Goal: Task Accomplishment & Management: Manage account settings

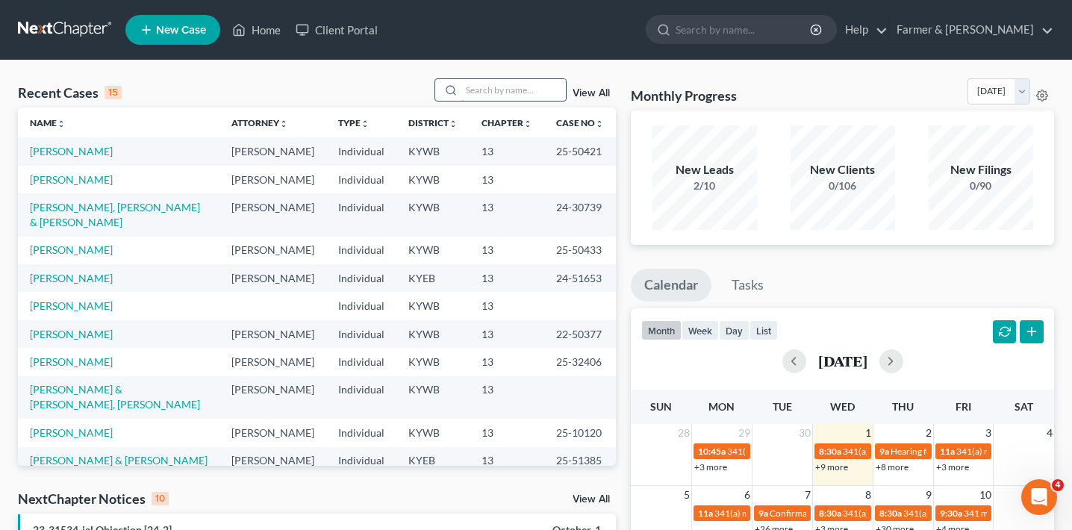
click at [526, 84] on input "search" at bounding box center [513, 90] width 105 height 22
type input "[PERSON_NAME]"
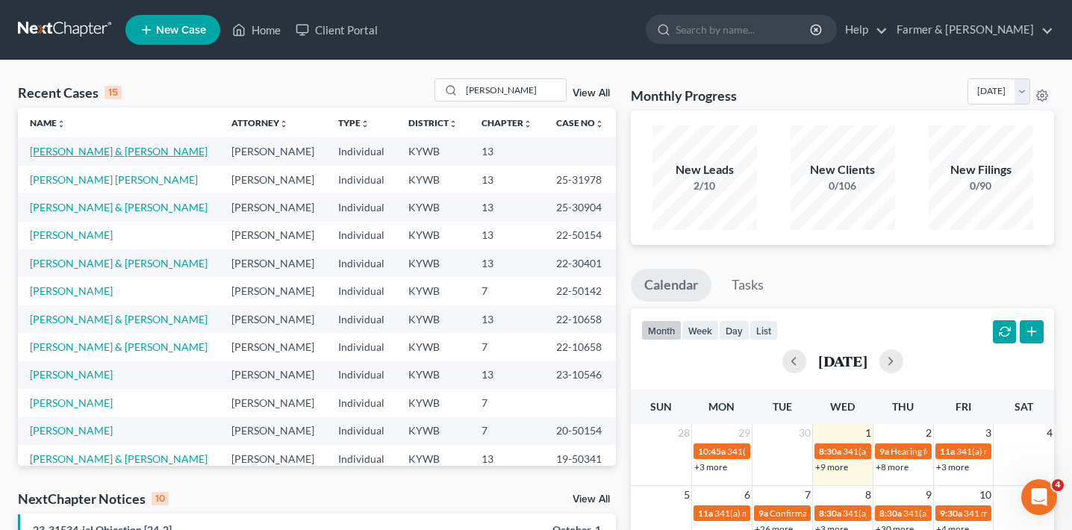
click at [125, 153] on link "[PERSON_NAME] & [PERSON_NAME]" at bounding box center [119, 151] width 178 height 13
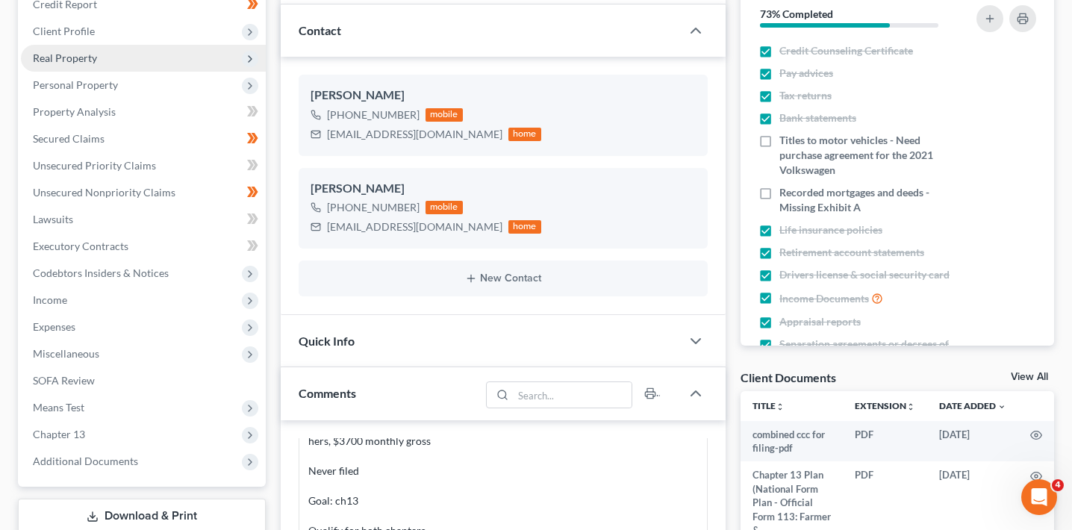
scroll to position [184, 0]
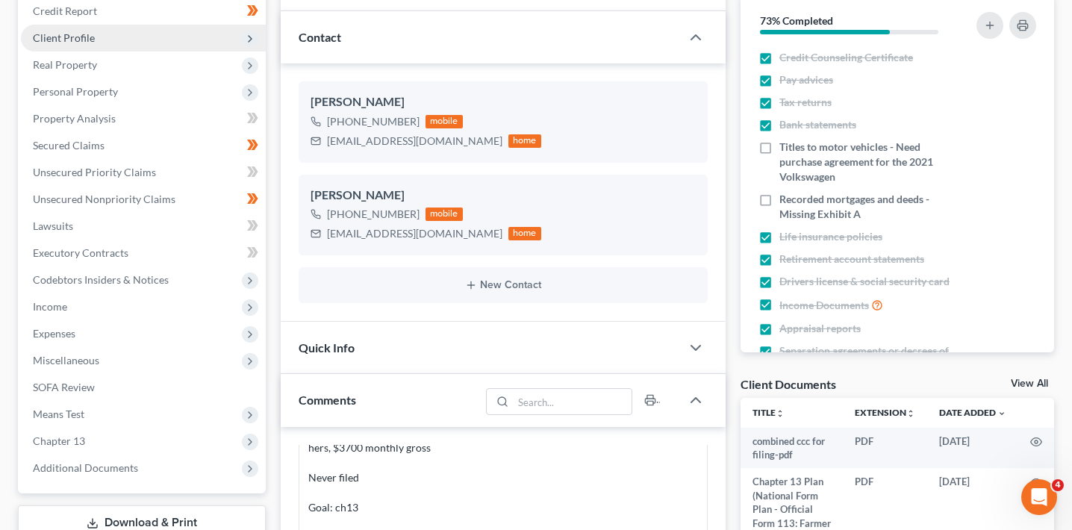
click at [156, 33] on span "Client Profile" at bounding box center [143, 38] width 245 height 27
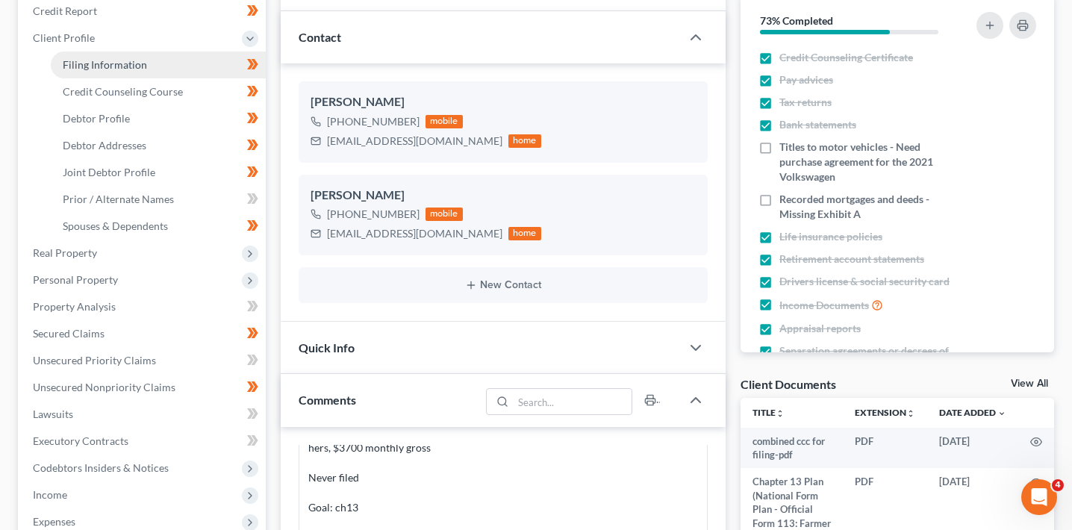
click at [156, 67] on link "Filing Information" at bounding box center [158, 65] width 215 height 27
select select "1"
select select "3"
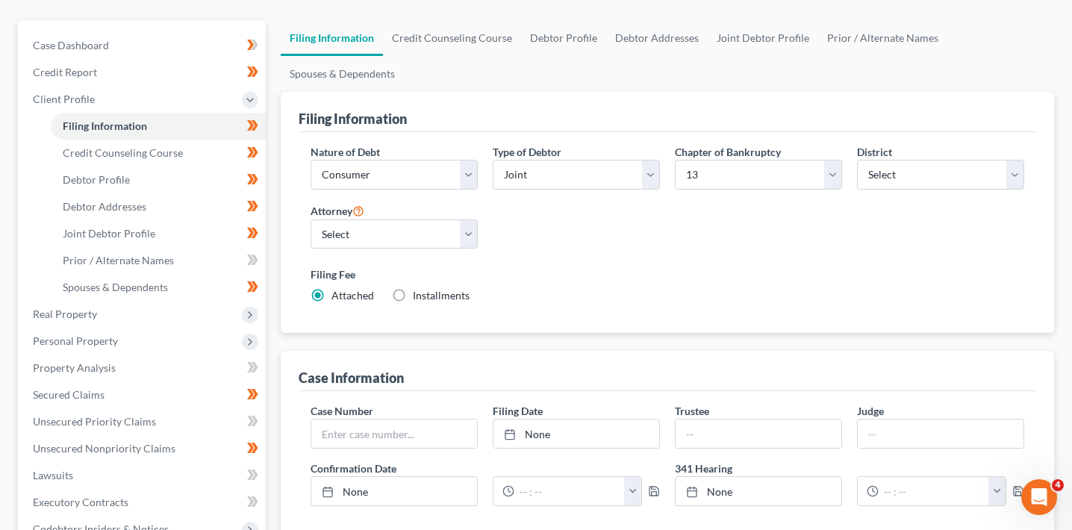
scroll to position [121, 0]
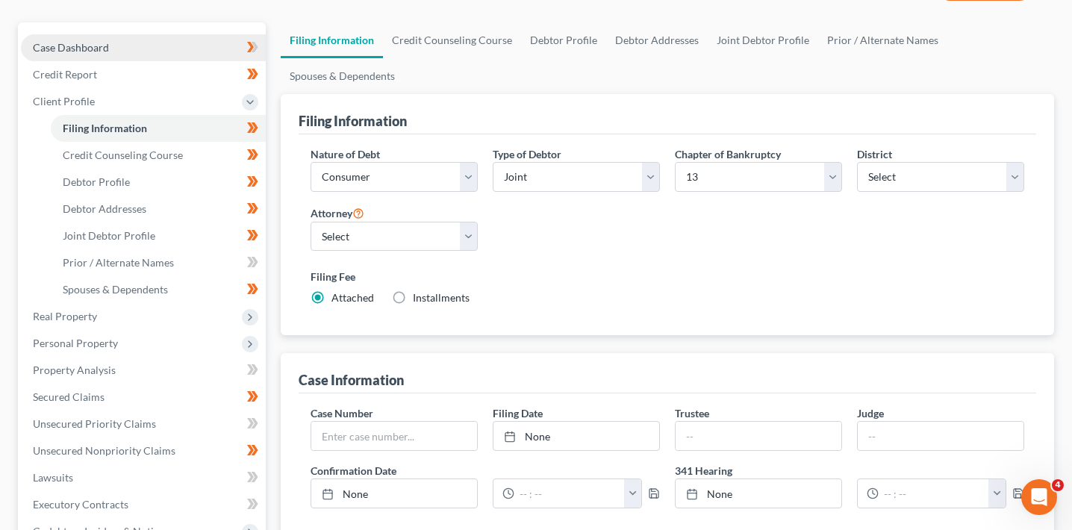
click at [133, 52] on link "Case Dashboard" at bounding box center [143, 47] width 245 height 27
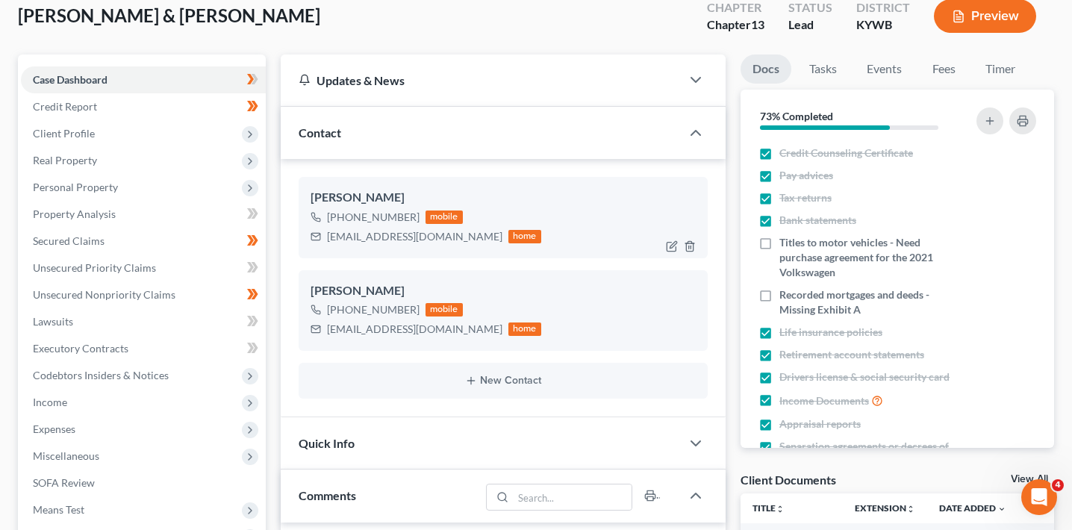
scroll to position [92, 0]
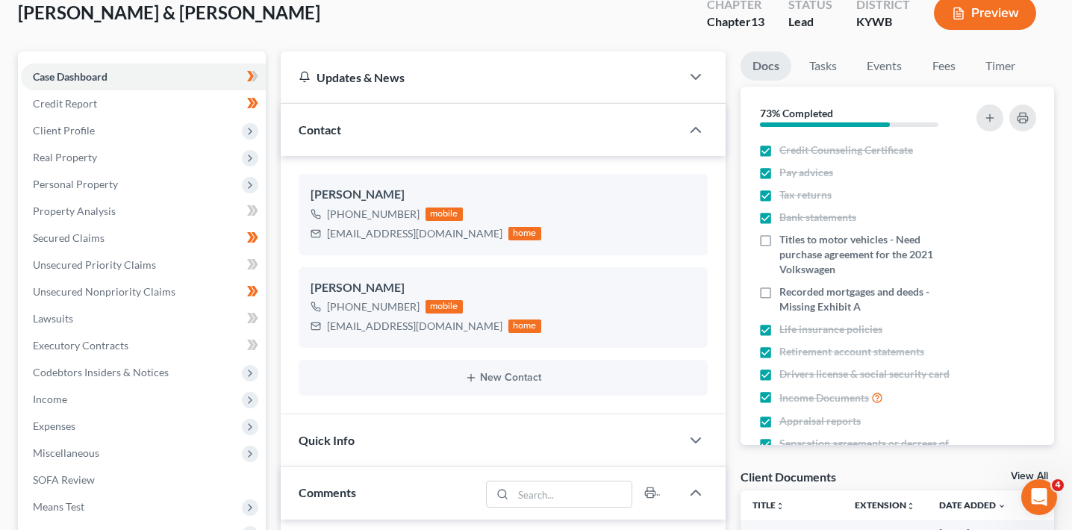
click at [663, 137] on div "Contact" at bounding box center [481, 130] width 400 height 52
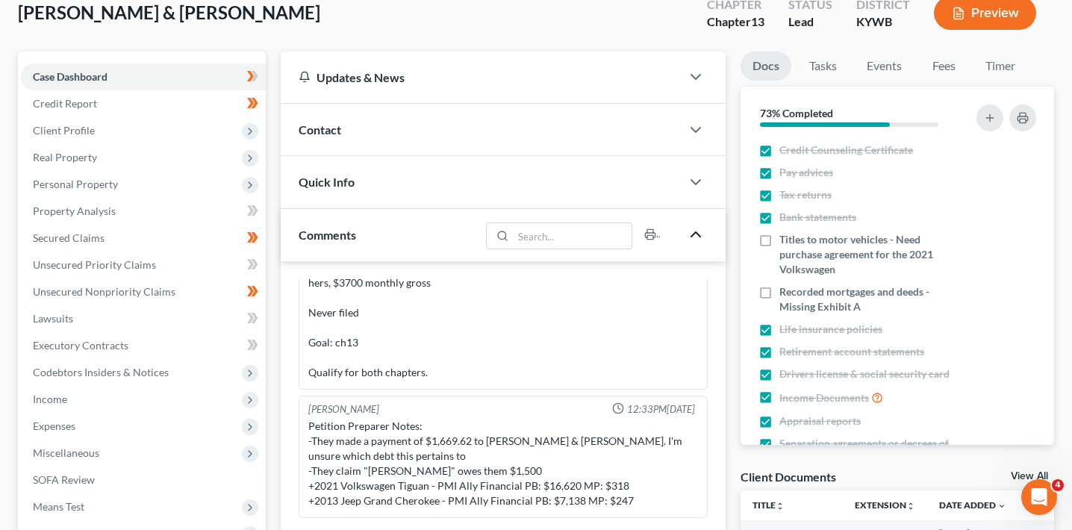
click at [698, 230] on icon "button" at bounding box center [696, 234] width 18 height 18
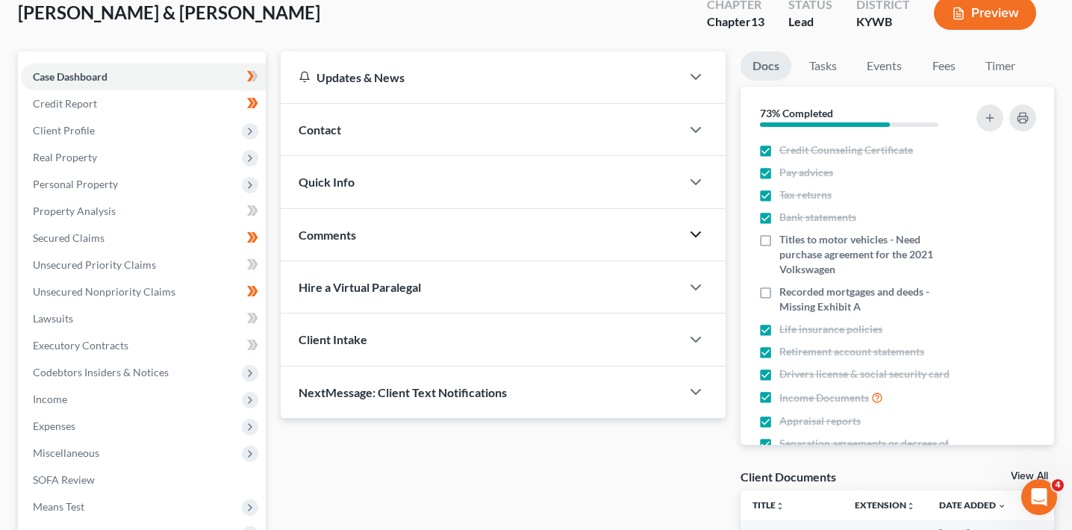
click at [501, 185] on div "Quick Info" at bounding box center [481, 182] width 400 height 52
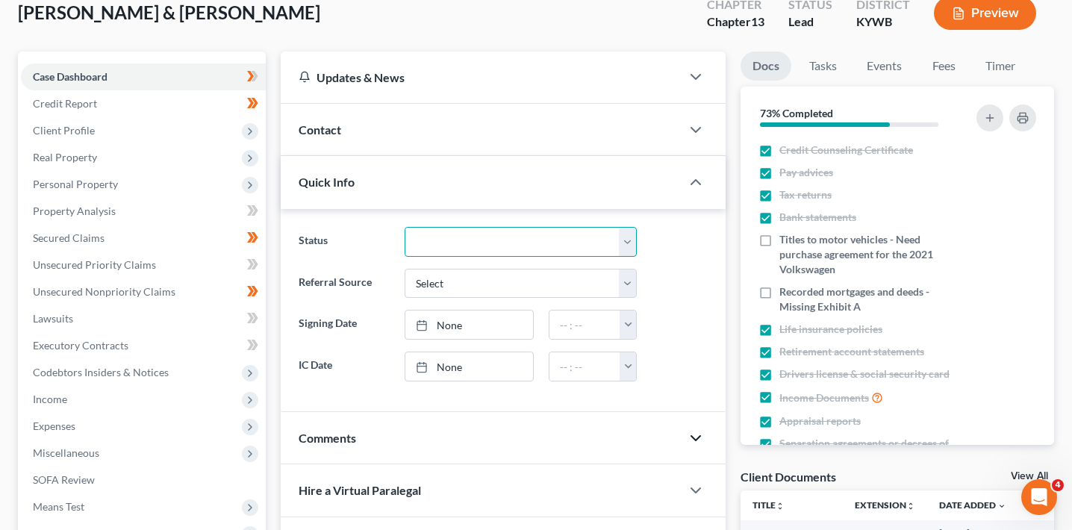
click at [493, 247] on select "Discharged Dismissed Eastern Filed In Progress Lead Lost Lead Ready to File To …" at bounding box center [521, 242] width 232 height 30
select select "3"
click at [405, 227] on select "Discharged Dismissed Eastern Filed In Progress Lead Lost Lead Ready to File To …" at bounding box center [521, 242] width 232 height 30
click at [4, 349] on div "[PERSON_NAME] & [PERSON_NAME] Upgraded Chapter Chapter 13 Status Filed District…" at bounding box center [536, 360] width 1072 height 782
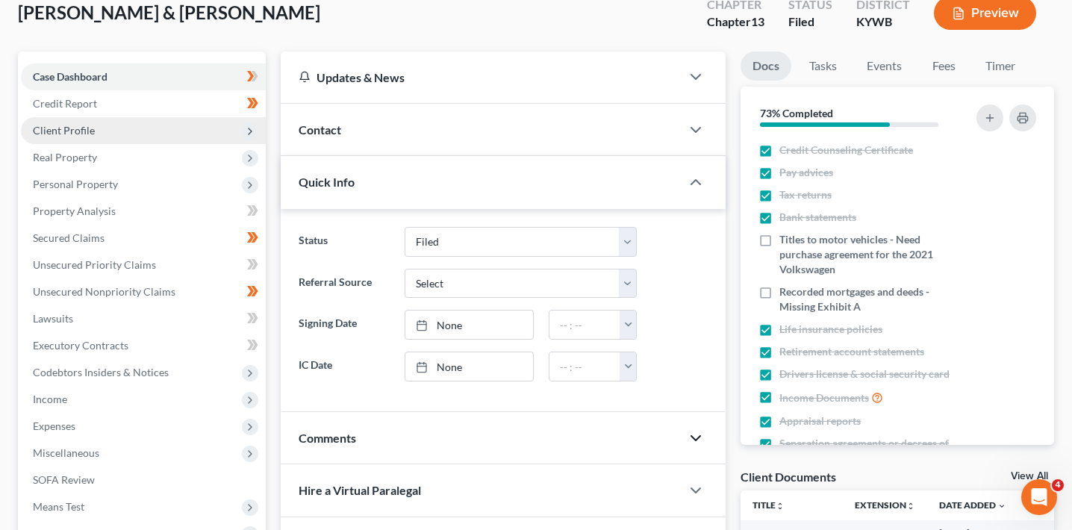
click at [137, 122] on span "Client Profile" at bounding box center [143, 130] width 245 height 27
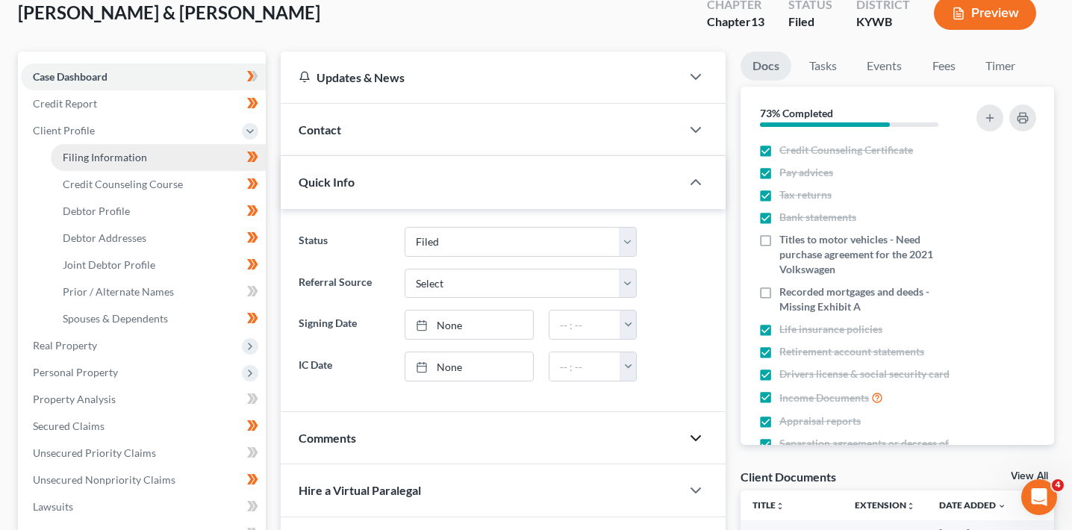
click at [147, 152] on link "Filing Information" at bounding box center [158, 157] width 215 height 27
select select "1"
select select "3"
select select "33"
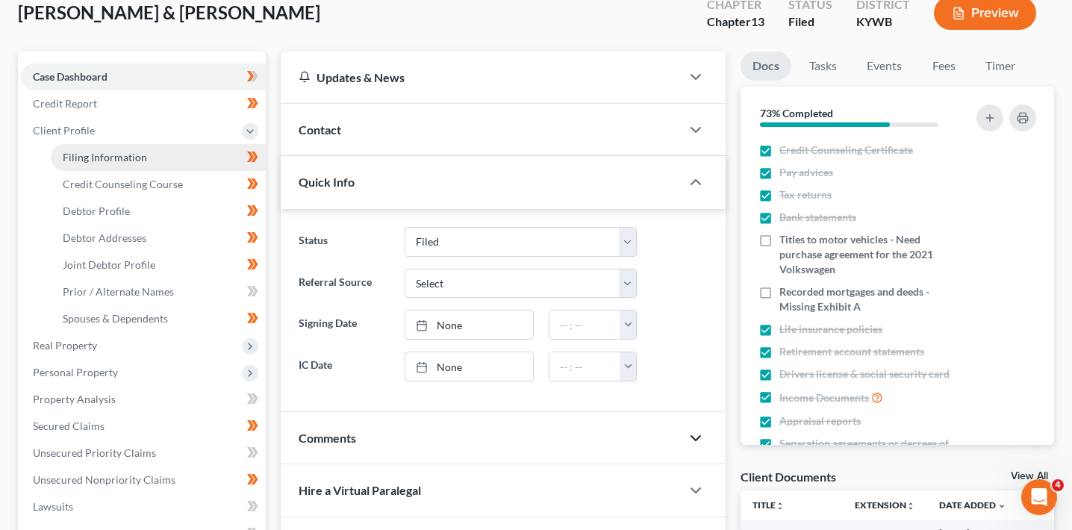
select select "2"
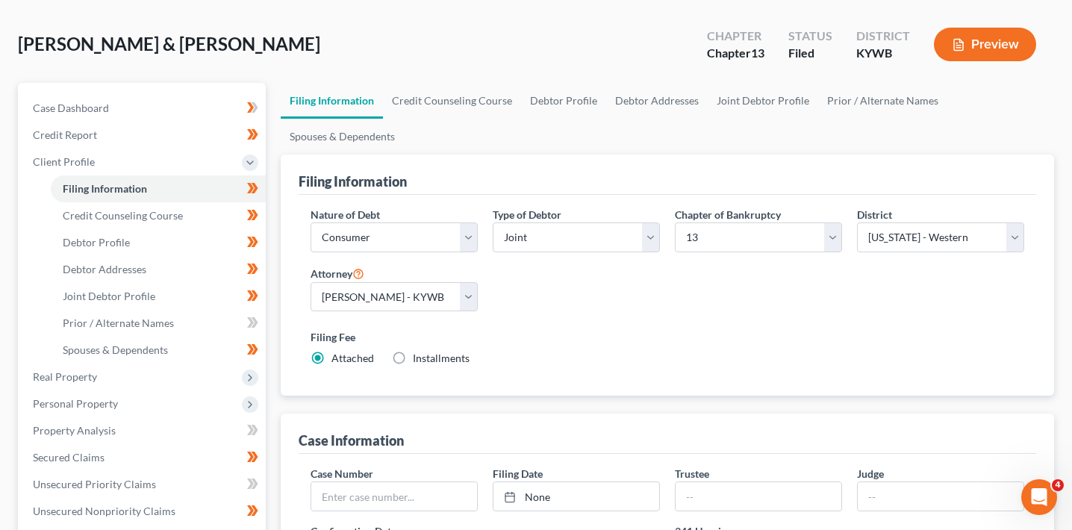
scroll to position [152, 0]
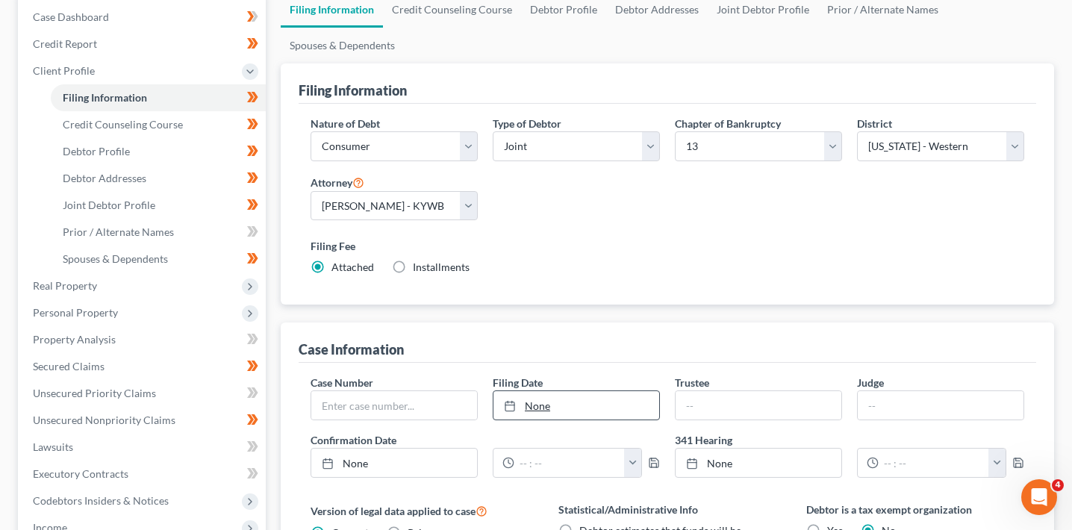
click at [555, 408] on link "None" at bounding box center [576, 405] width 166 height 28
type input "[DATE]"
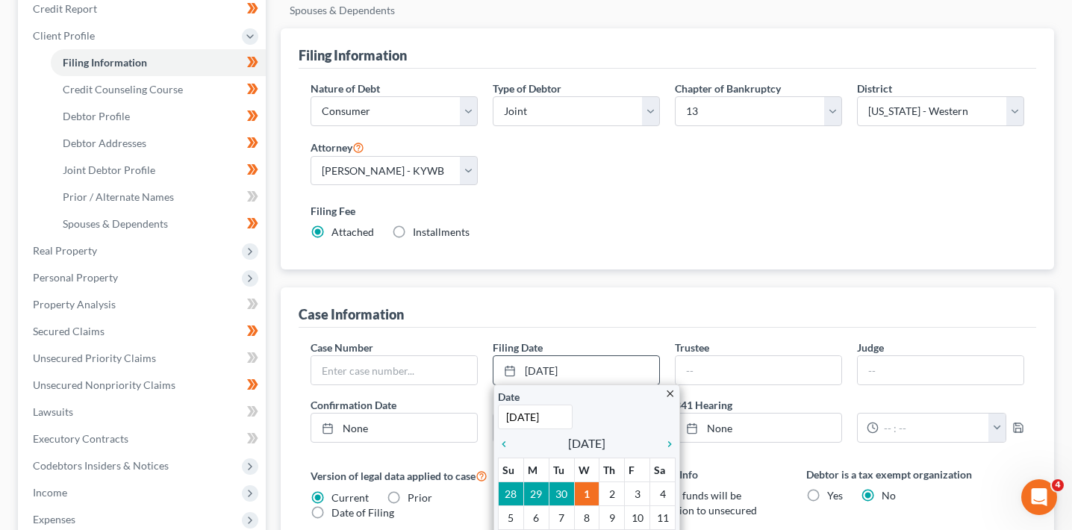
scroll to position [197, 0]
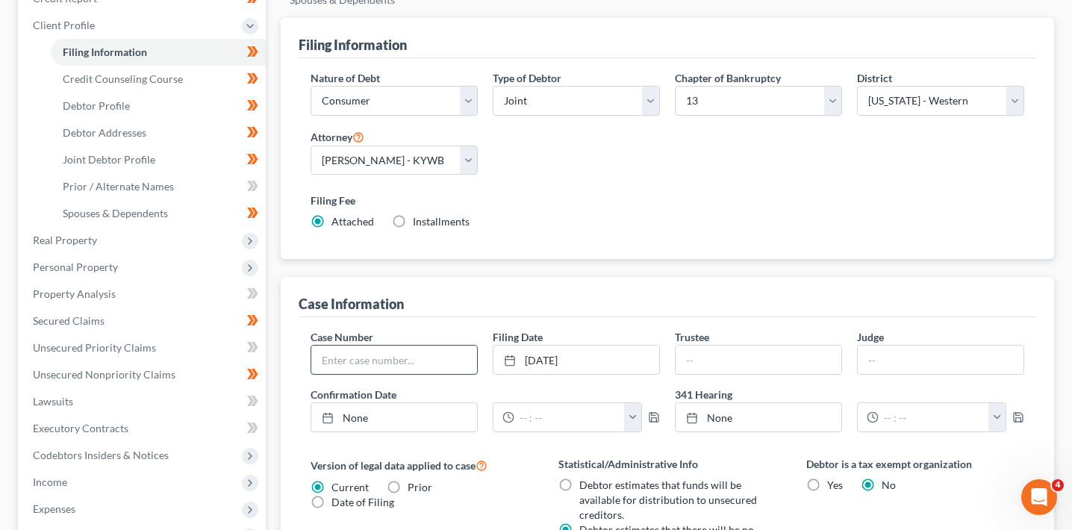
click at [429, 373] on input "text" at bounding box center [394, 360] width 166 height 28
paste input "25-10855"
type input "25-10855"
click at [476, 303] on div "Case Information" at bounding box center [668, 297] width 738 height 40
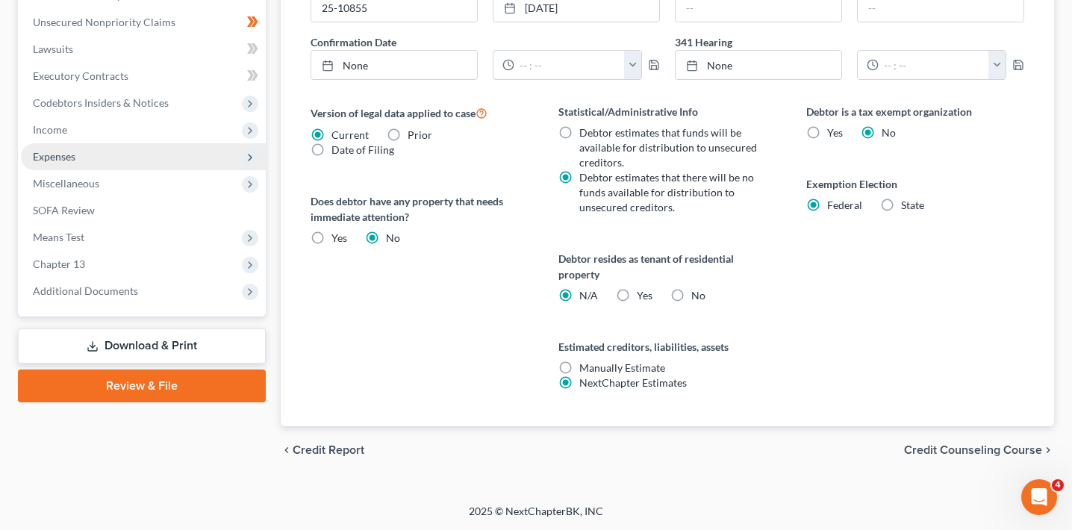
scroll to position [0, 0]
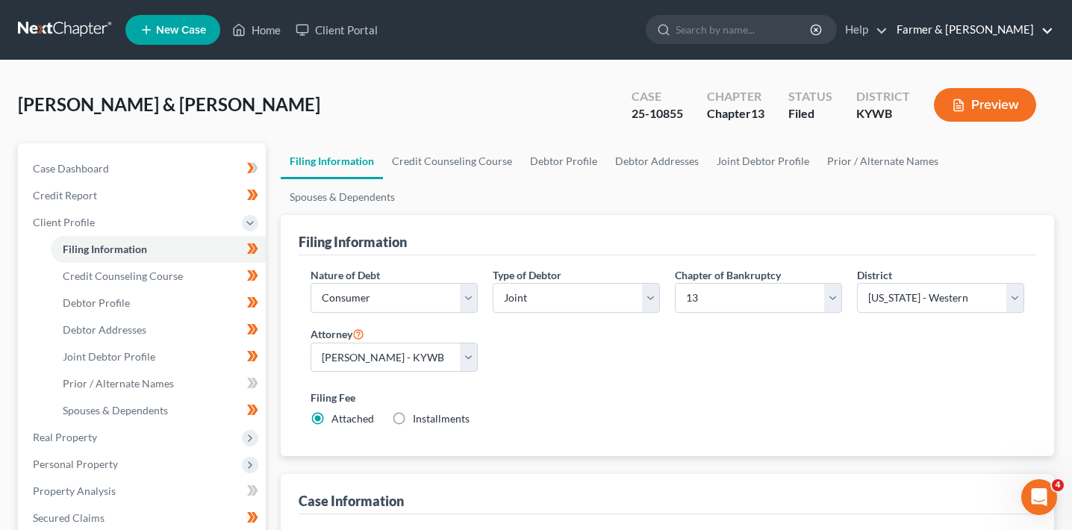
click at [982, 34] on link "Farmer & [PERSON_NAME]" at bounding box center [971, 29] width 164 height 27
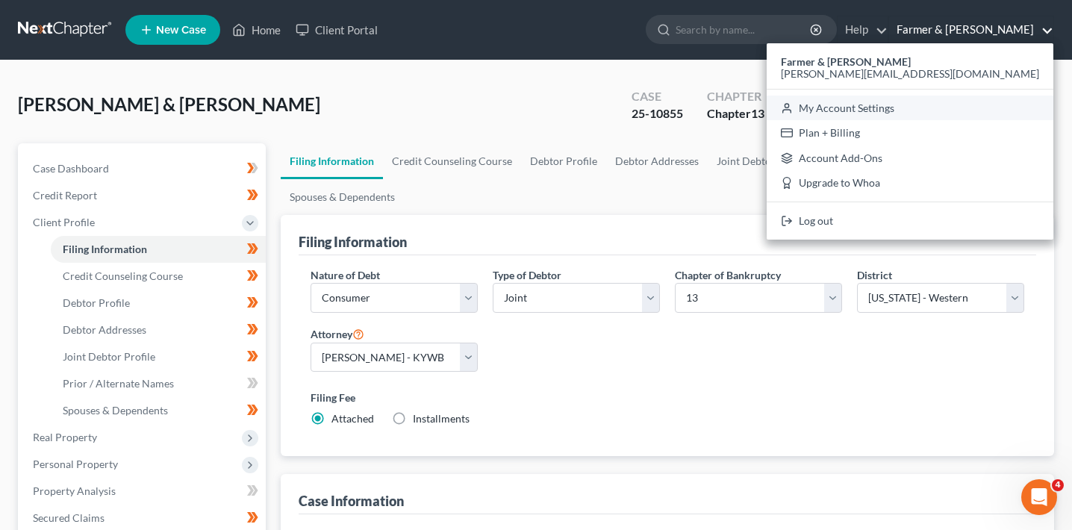
click at [953, 101] on link "My Account Settings" at bounding box center [910, 108] width 287 height 25
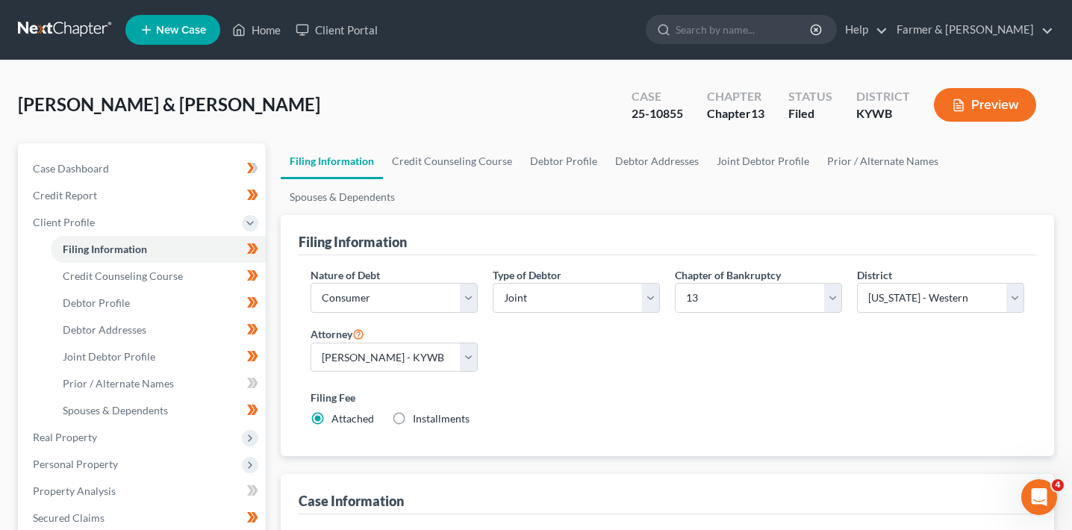
select select "33"
select select "23"
select select "18"
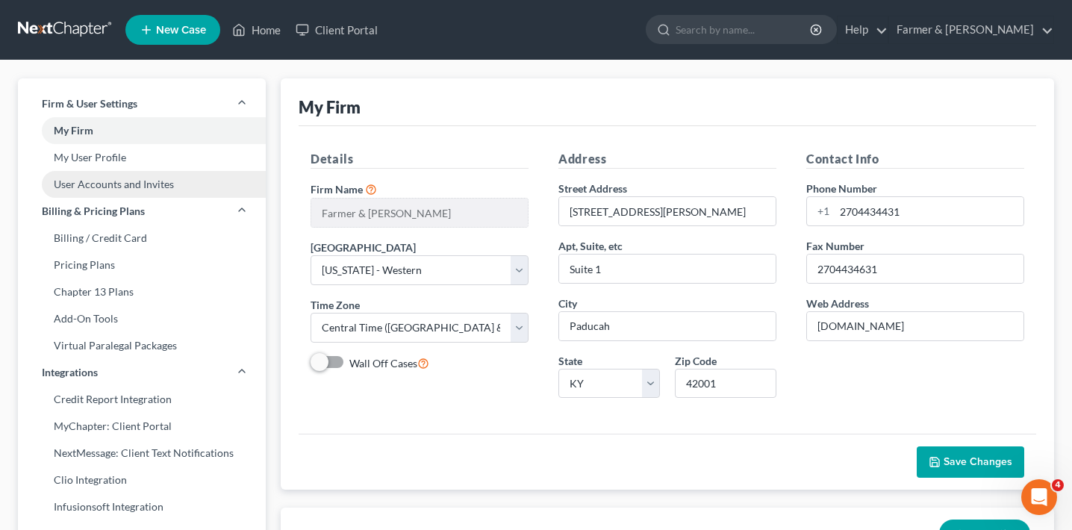
click at [172, 183] on link "User Accounts and Invites" at bounding box center [142, 184] width 248 height 27
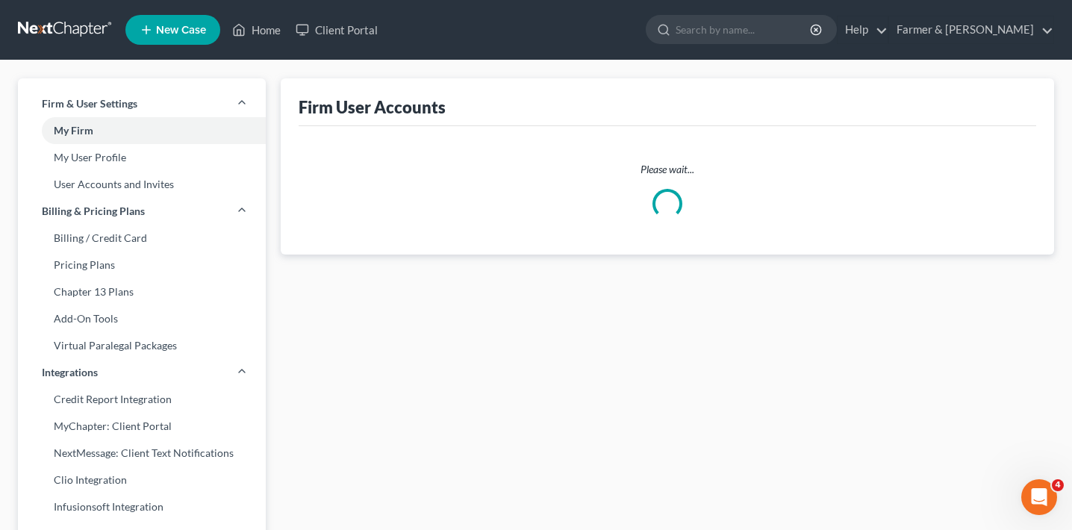
select select "0"
select select "1"
select select "0"
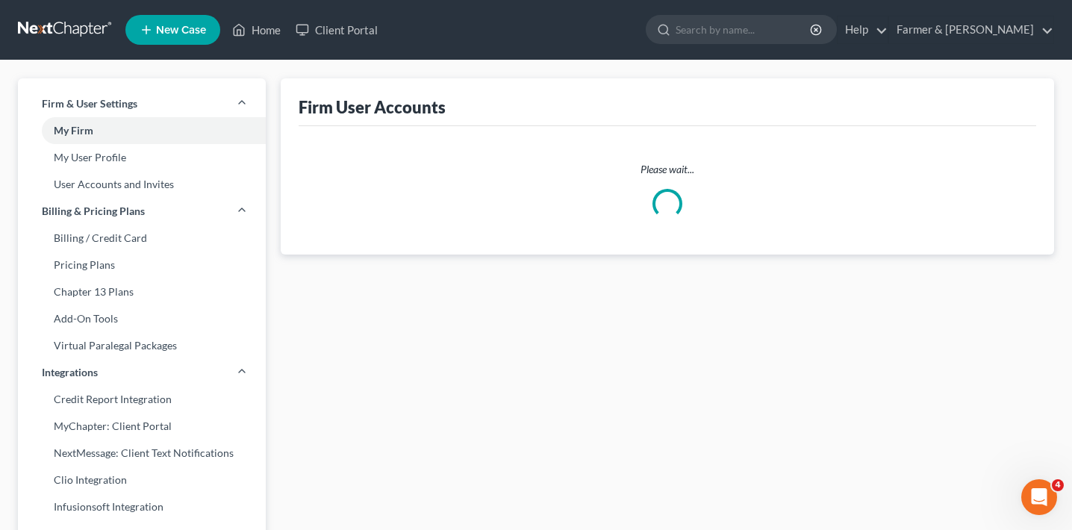
select select "2"
select select "1"
select select "2"
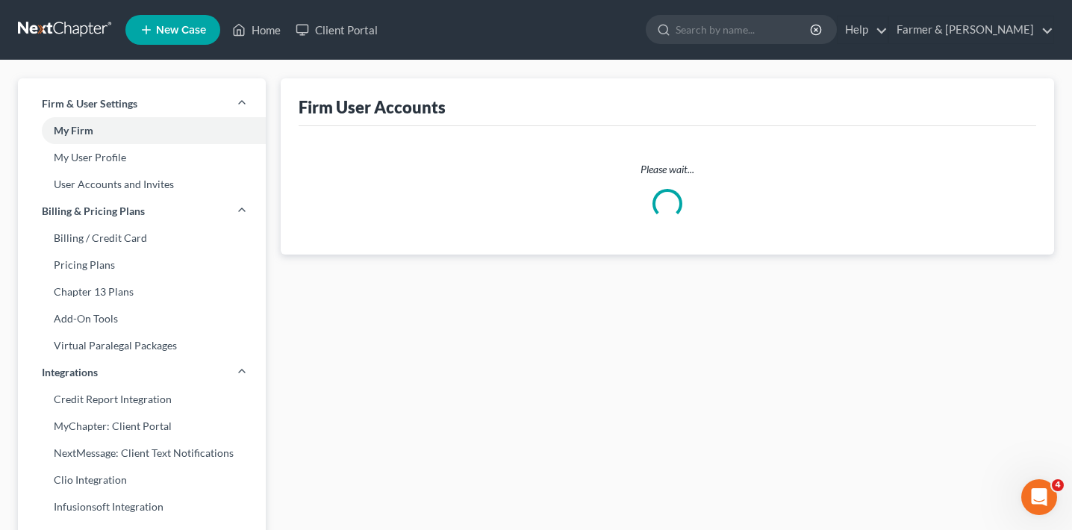
select select "2"
select select "1"
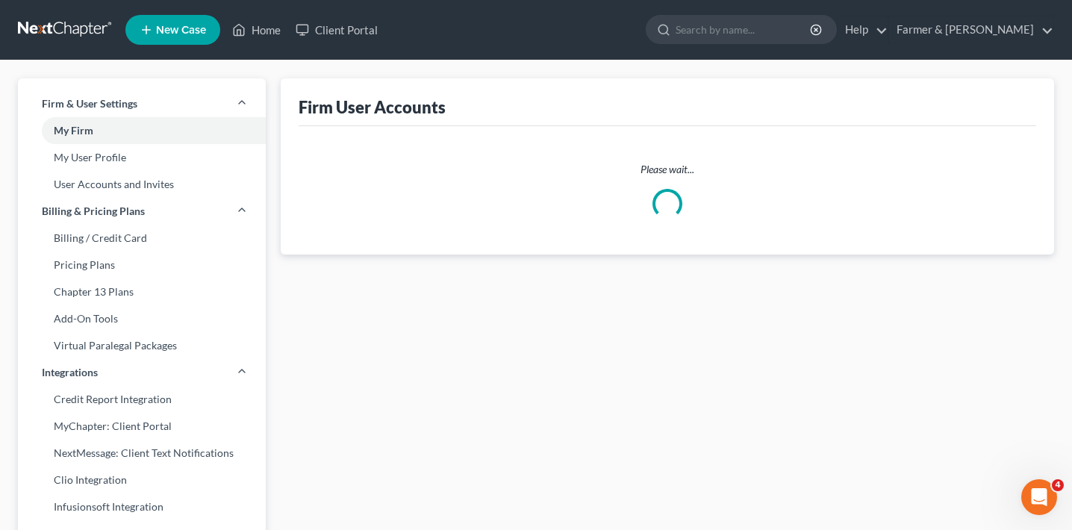
select select "2"
select select "0"
select select "2"
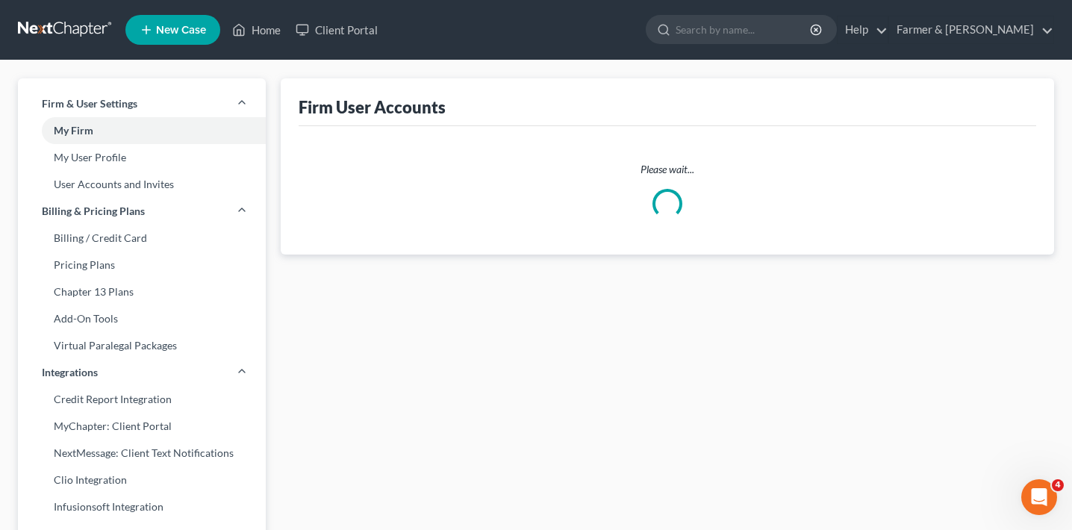
select select "2"
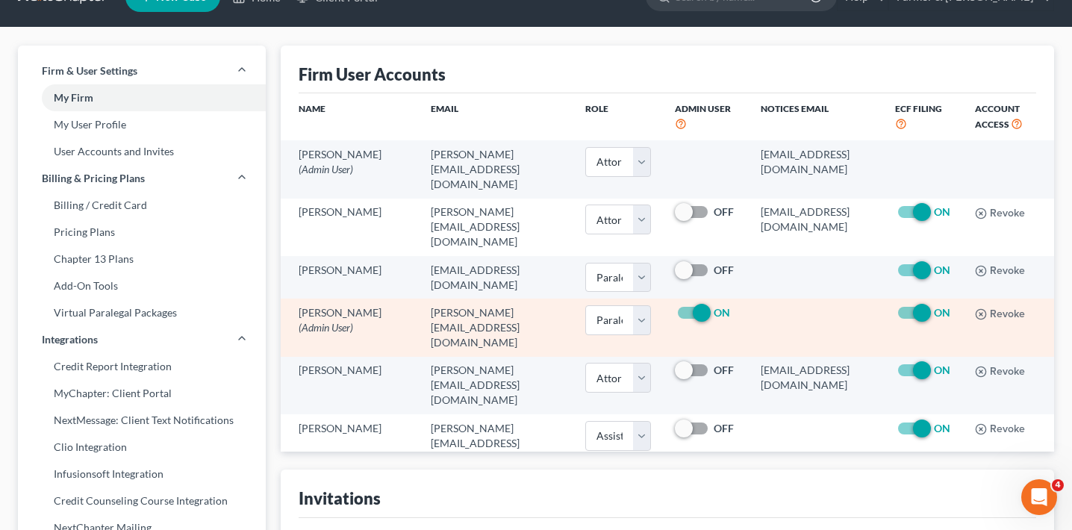
scroll to position [35, 0]
